Goal: Find specific page/section

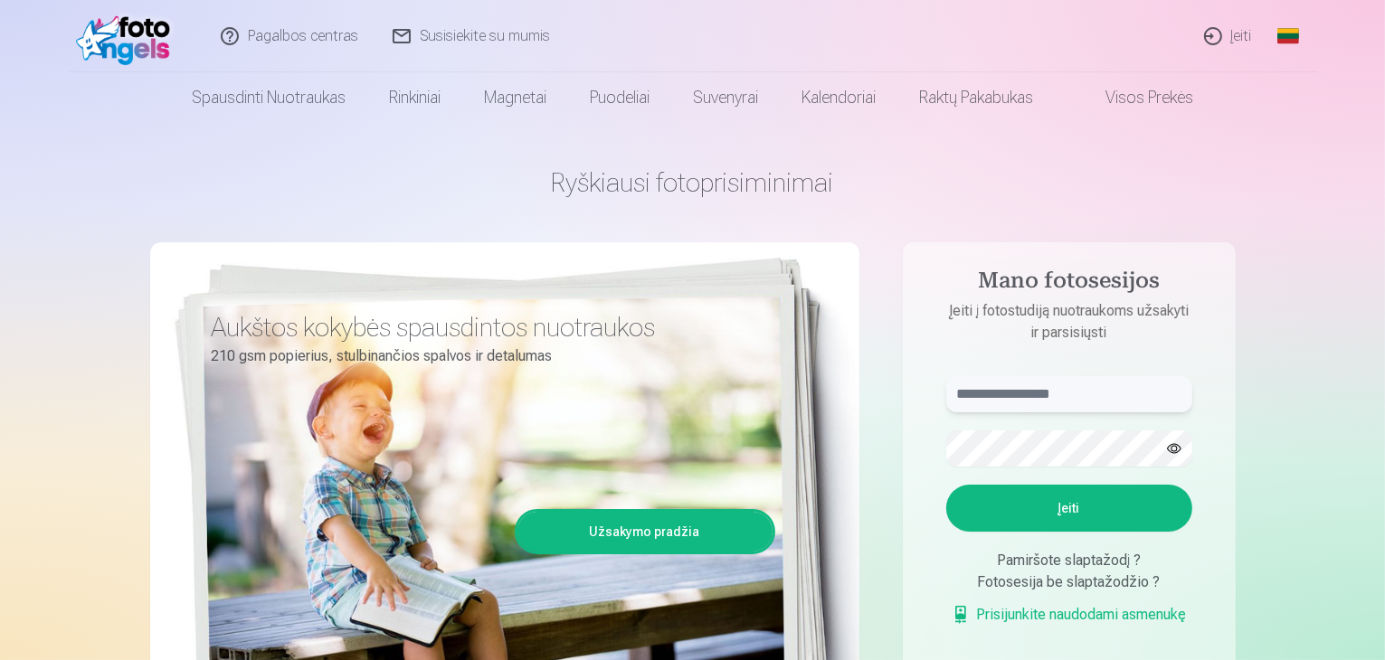
click at [1030, 400] on input "text" at bounding box center [1069, 394] width 246 height 36
